Goal: Find specific page/section: Find specific page/section

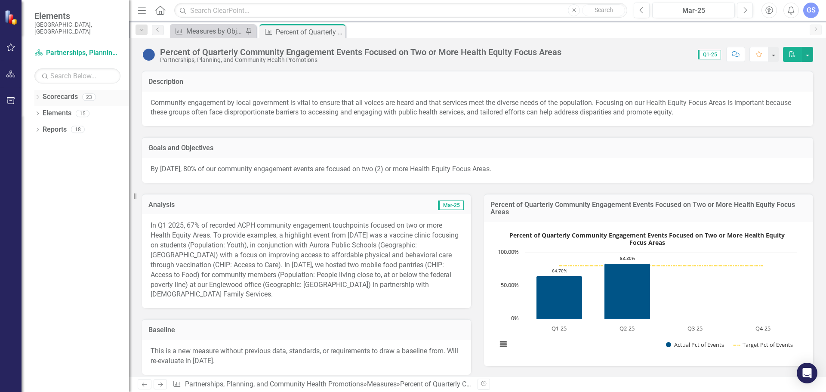
click at [39, 95] on icon "Dropdown" at bounding box center [37, 97] width 6 height 5
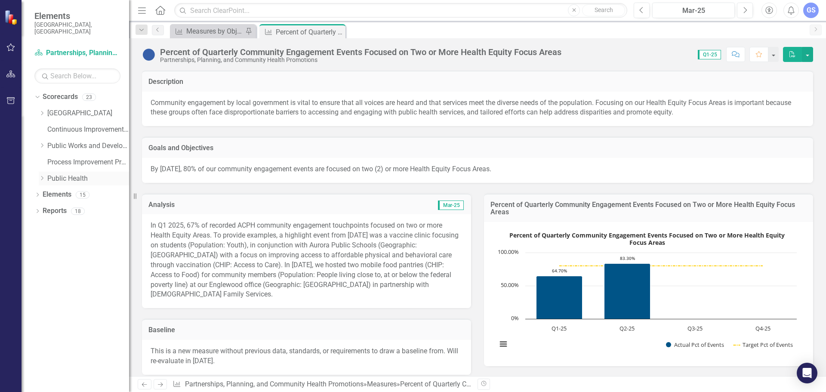
click at [52, 174] on link "Public Health" at bounding box center [88, 179] width 82 height 10
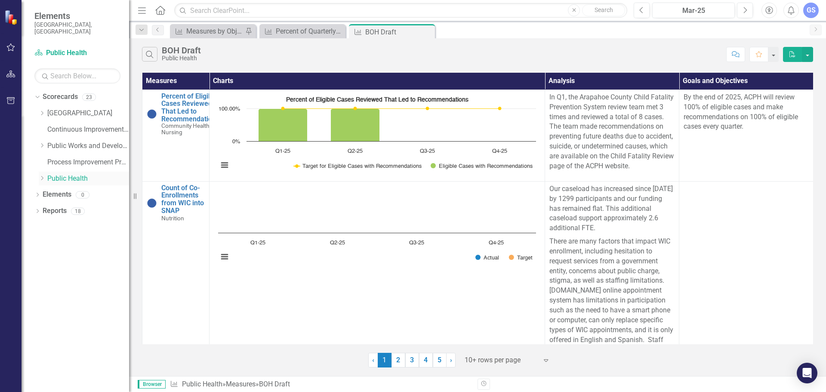
click at [39, 175] on icon "Dropdown" at bounding box center [42, 177] width 6 height 5
click at [61, 271] on link "Partnerships, Planning, and Community Health Promotions" at bounding box center [92, 276] width 73 height 10
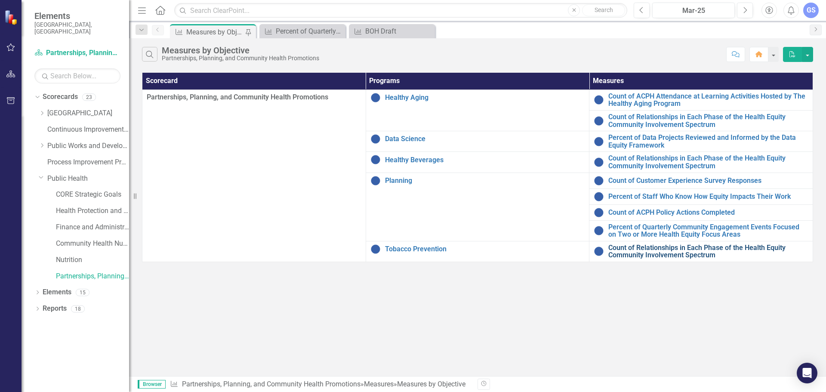
click at [667, 257] on link "Count of Relationships in Each Phase of the Health Equity Community Involvement…" at bounding box center [708, 251] width 200 height 15
click at [640, 251] on link "Count of Relationships in Each Phase of the Health Equity Community Involvement…" at bounding box center [708, 251] width 200 height 15
